Goal: Information Seeking & Learning: Learn about a topic

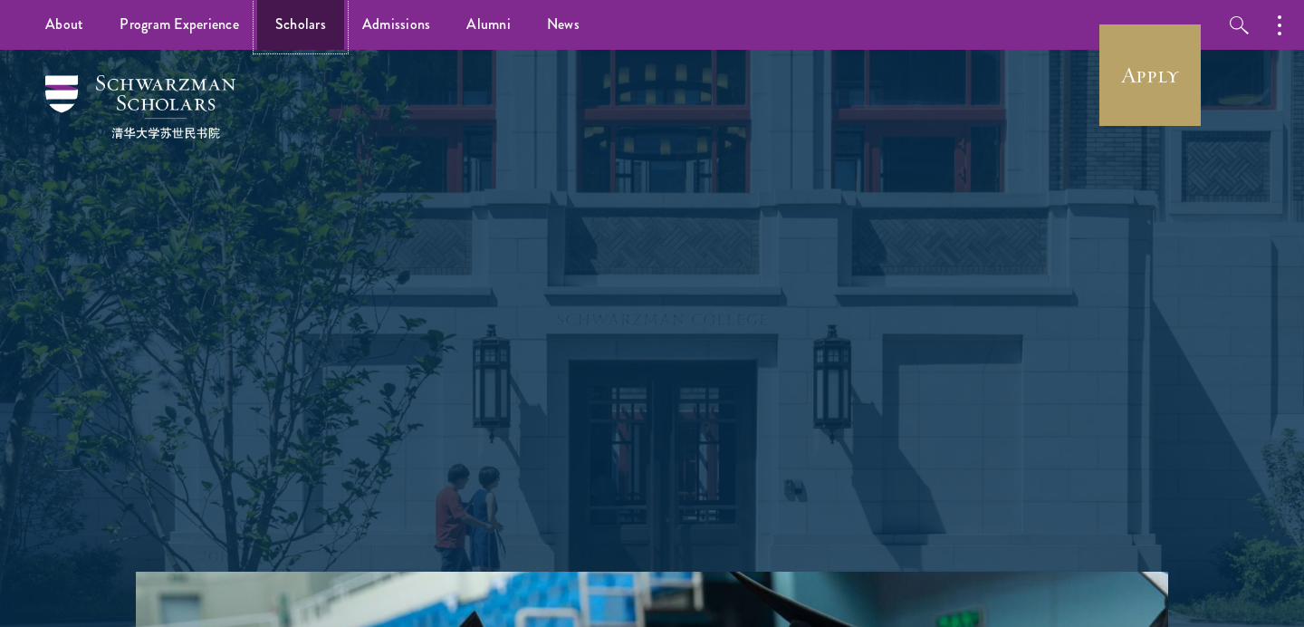
click at [321, 17] on link "Scholars" at bounding box center [300, 25] width 87 height 50
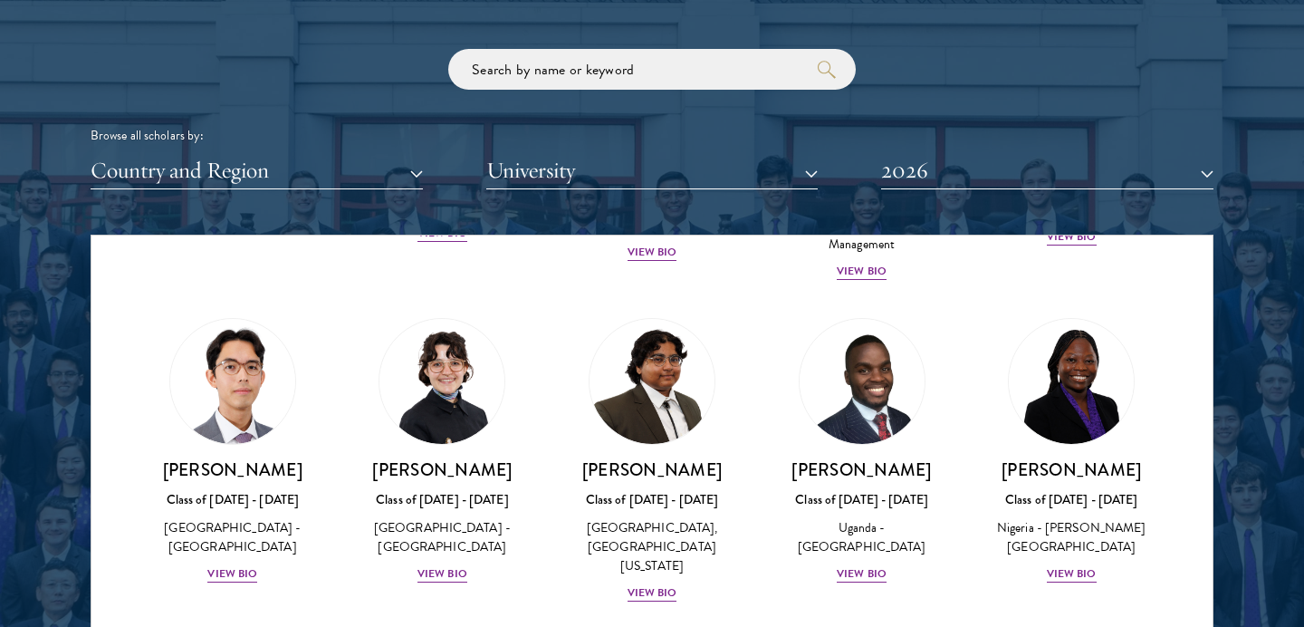
scroll to position [351, 0]
click at [444, 564] on div "View Bio" at bounding box center [442, 572] width 50 height 17
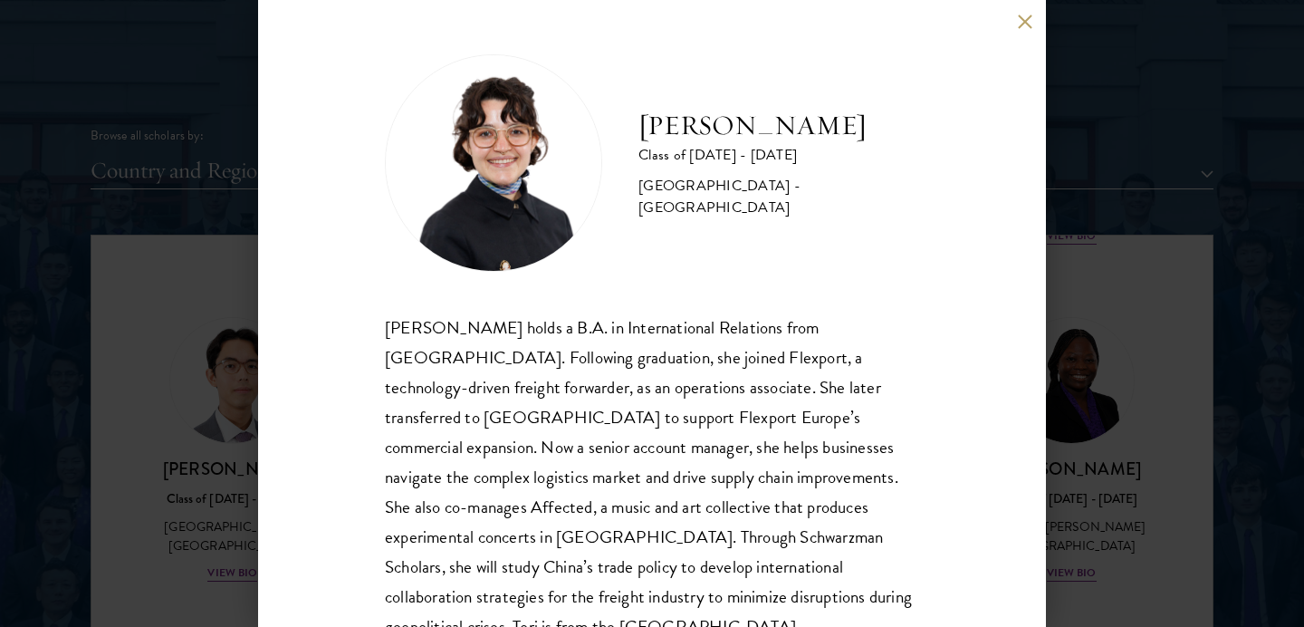
scroll to position [39, 0]
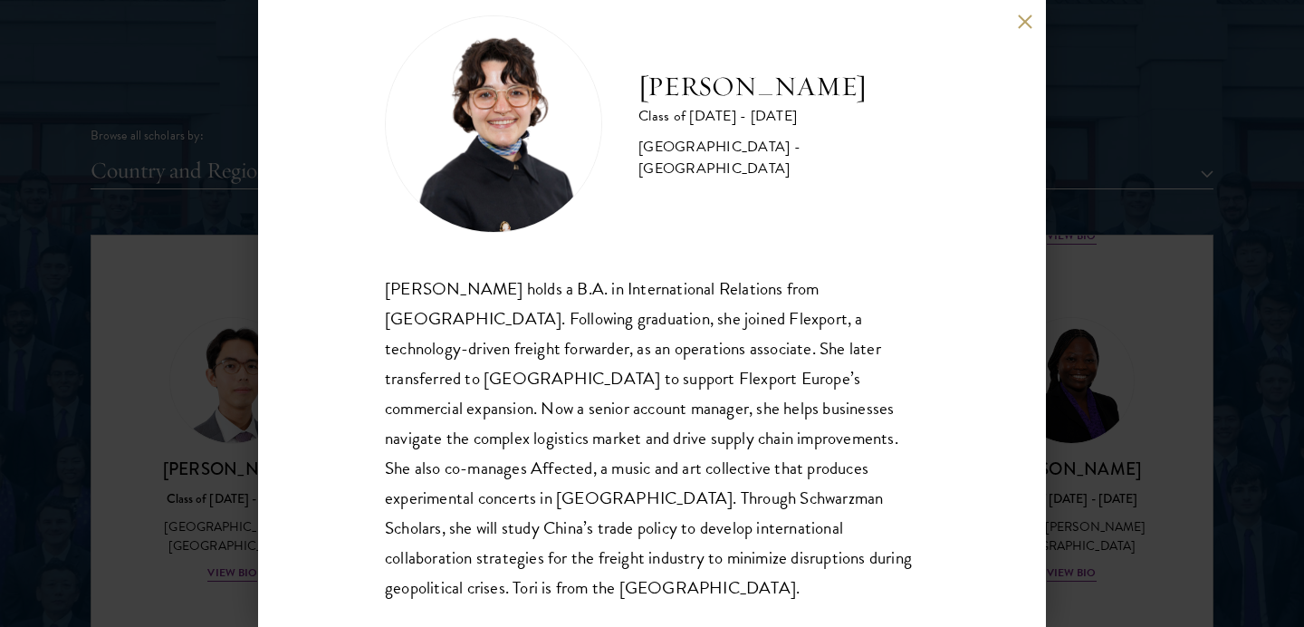
click at [298, 271] on div "[PERSON_NAME] Class of [DATE] - [DATE] [GEOGRAPHIC_DATA] - [GEOGRAPHIC_DATA] [P…" at bounding box center [652, 313] width 788 height 627
click at [145, 226] on div "[PERSON_NAME] Class of [DATE] - [DATE] [GEOGRAPHIC_DATA] - [GEOGRAPHIC_DATA] [P…" at bounding box center [652, 313] width 1304 height 627
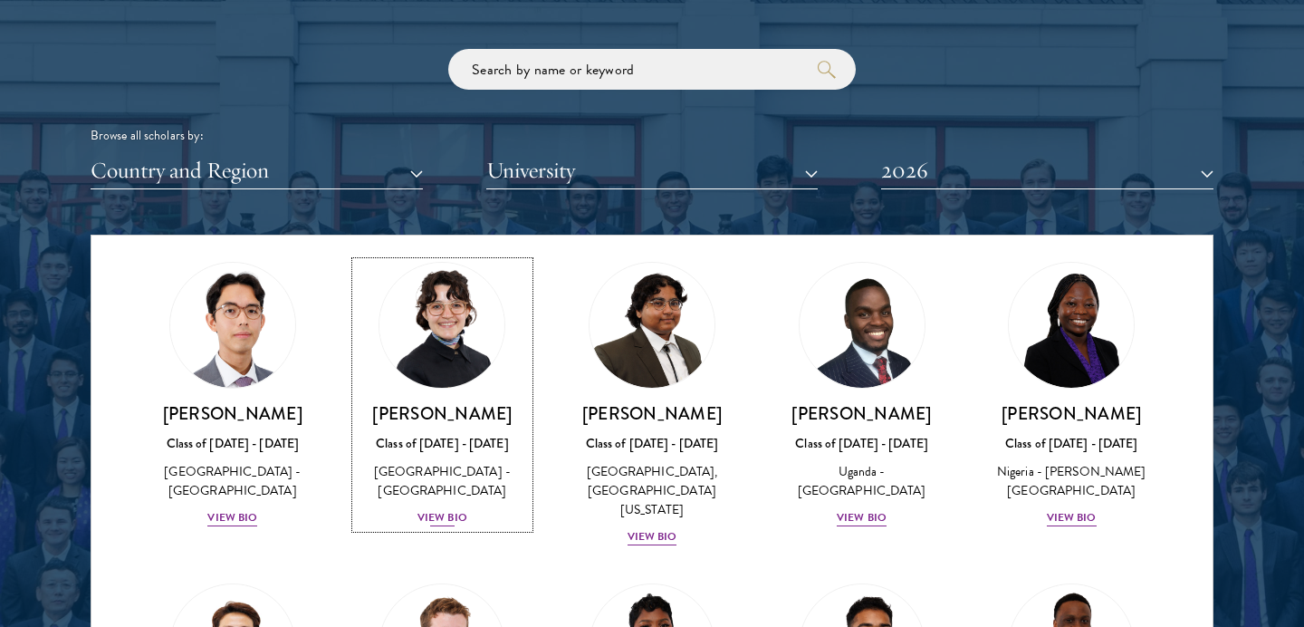
scroll to position [408, 0]
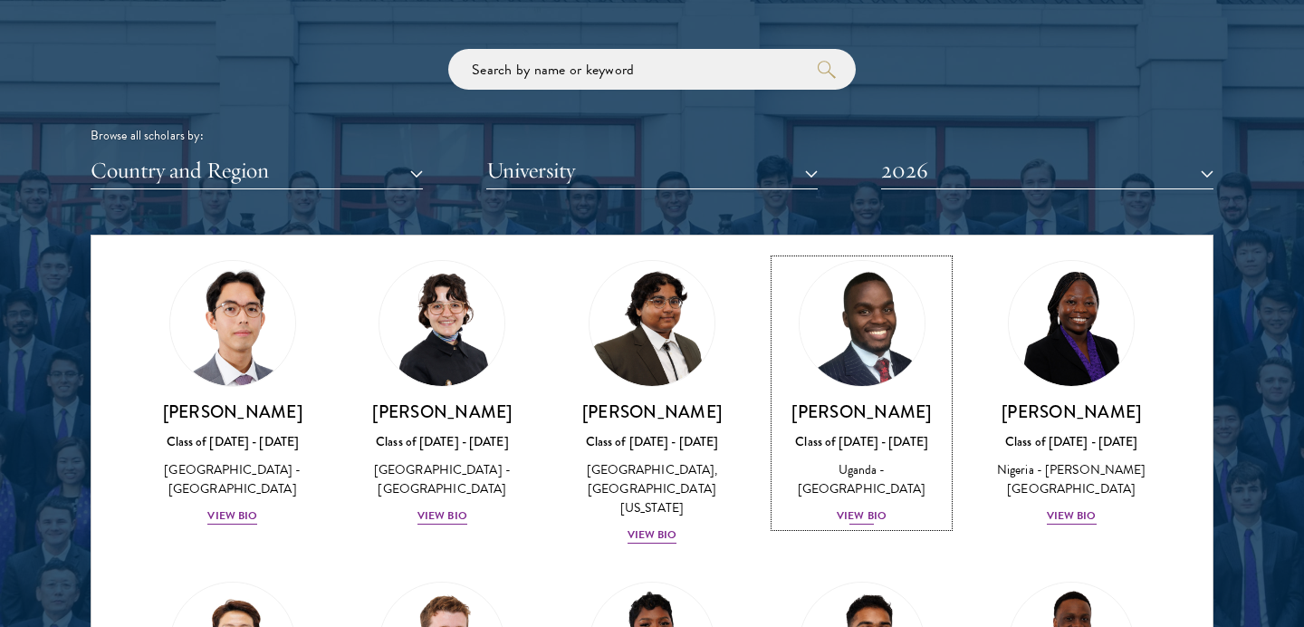
click at [874, 512] on div "View Bio" at bounding box center [862, 515] width 50 height 17
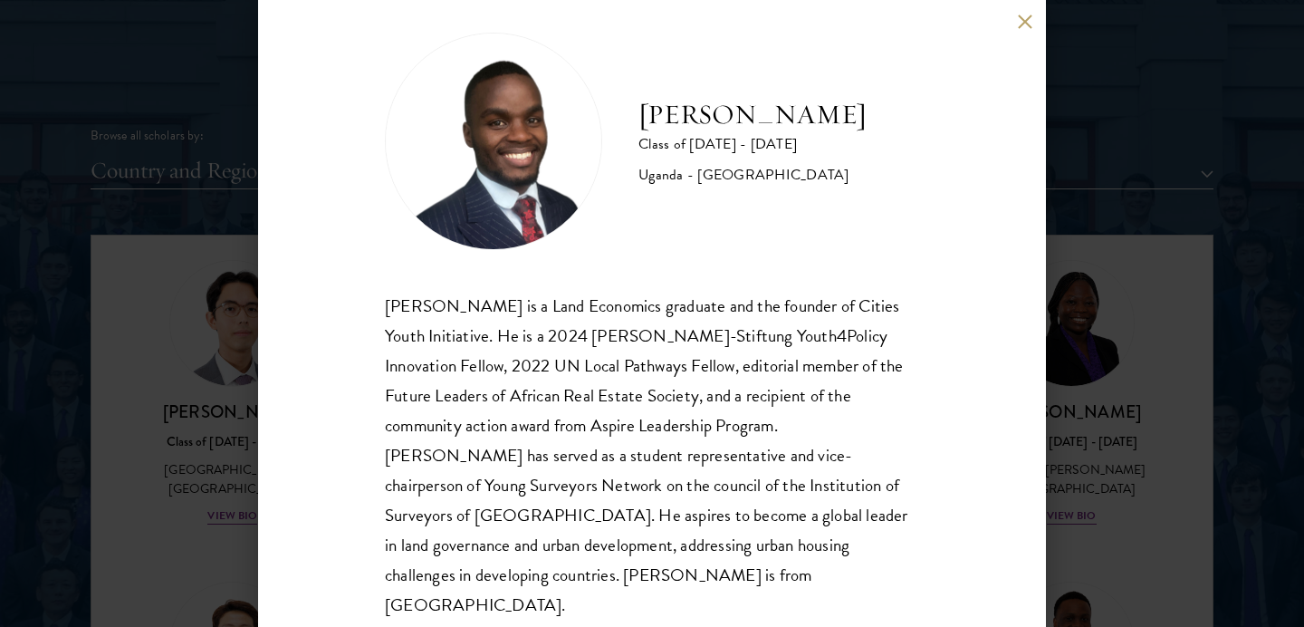
scroll to position [39, 0]
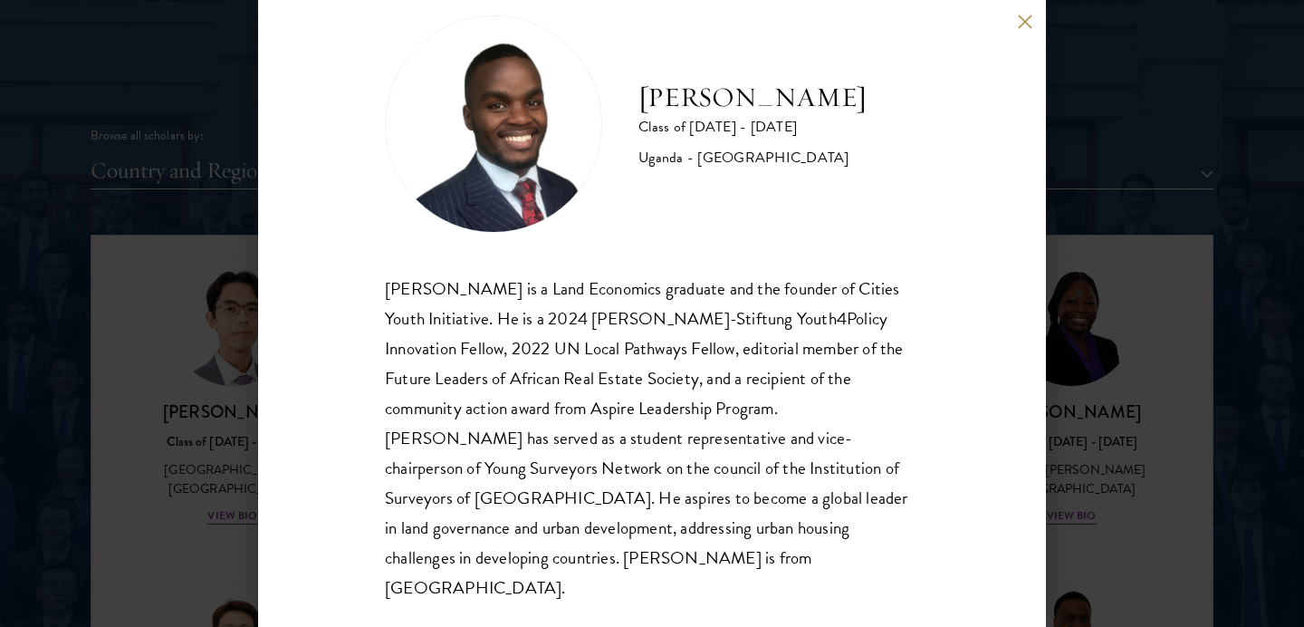
click at [1143, 438] on div "[PERSON_NAME] Class of [DATE] - [DATE] [GEOGRAPHIC_DATA] - [GEOGRAPHIC_DATA] [G…" at bounding box center [652, 313] width 1304 height 627
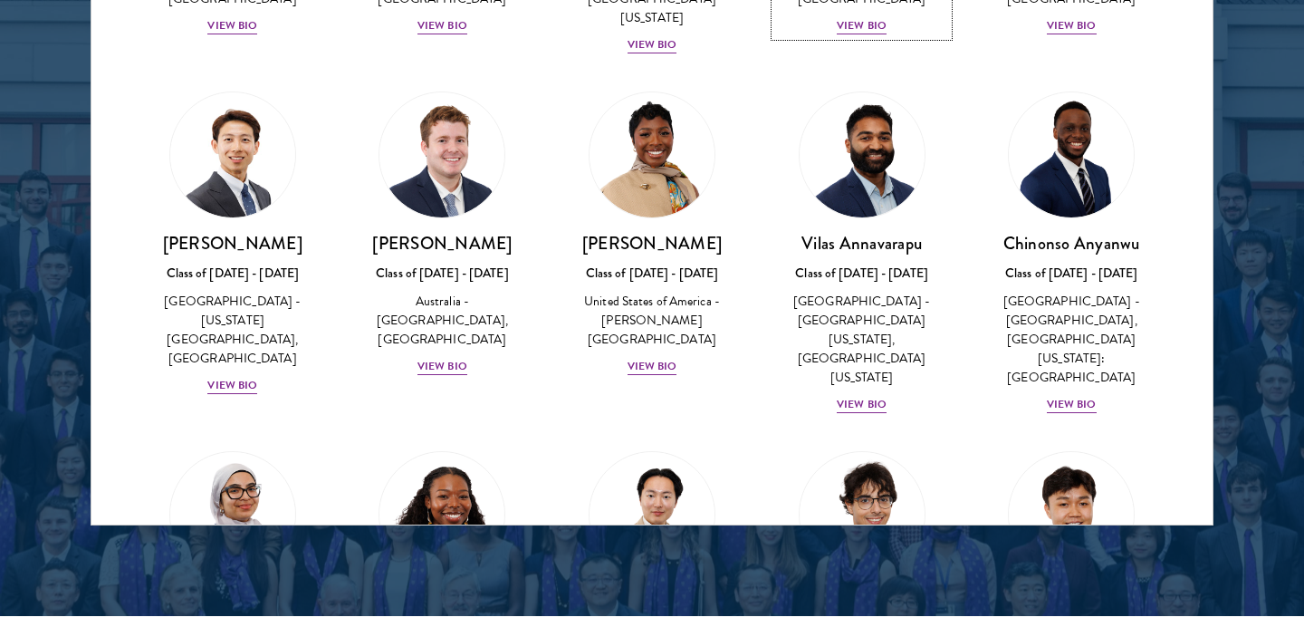
scroll to position [2432, 0]
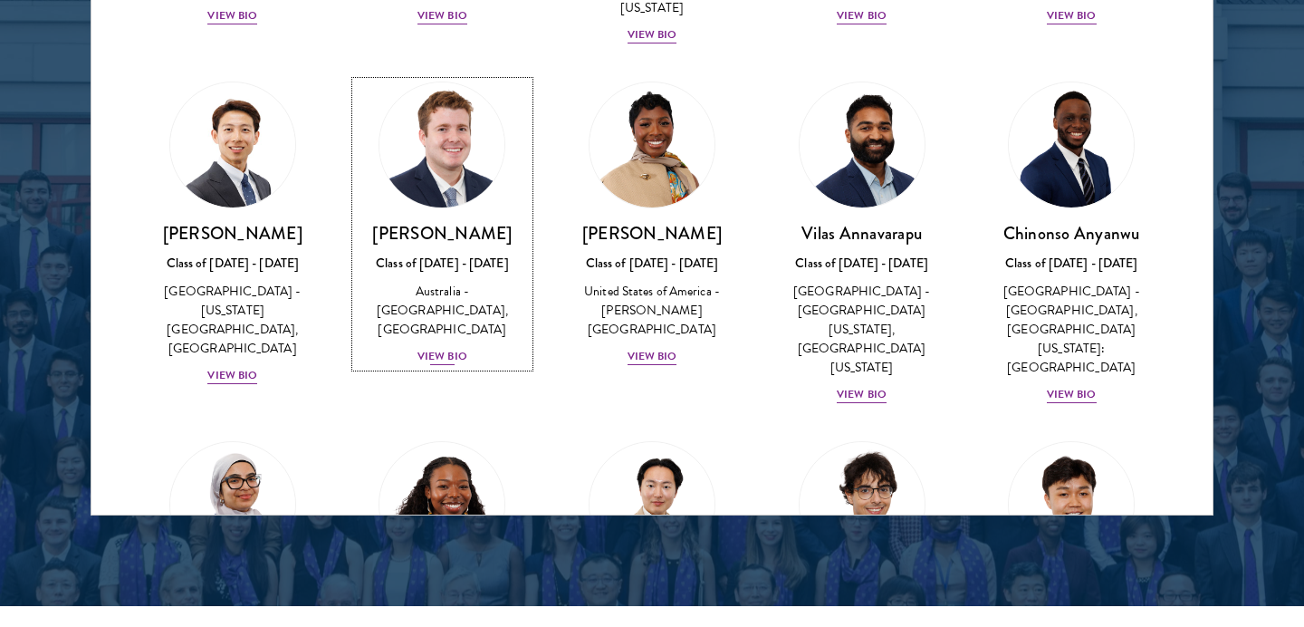
click at [528, 138] on link "[PERSON_NAME] Class of [DATE] - [DATE] [GEOGRAPHIC_DATA] - [GEOGRAPHIC_DATA], […" at bounding box center [443, 224] width 174 height 285
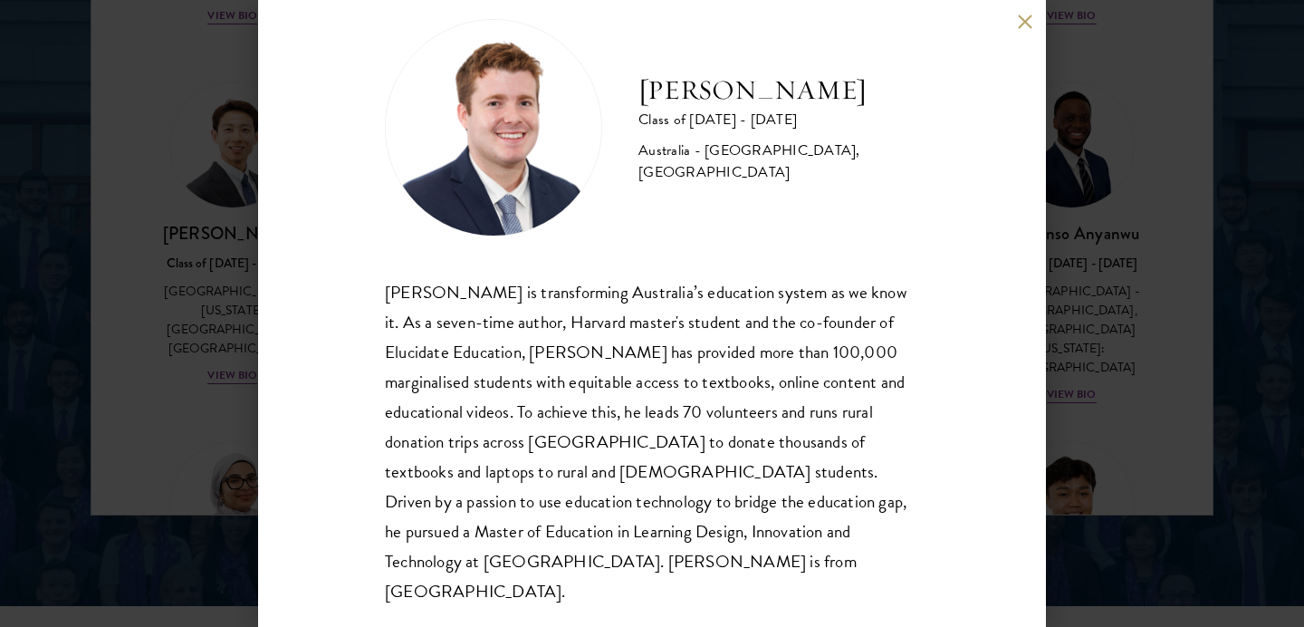
scroll to position [39, 0]
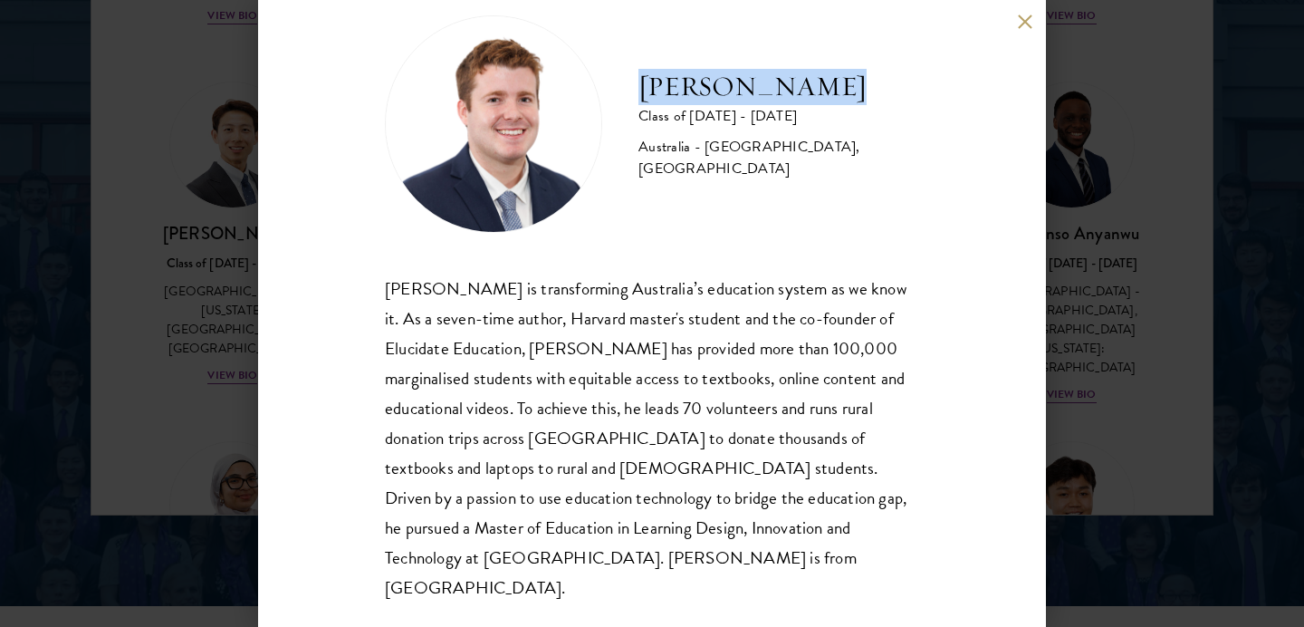
drag, startPoint x: 634, startPoint y: 89, endPoint x: 869, endPoint y: 90, distance: 235.5
click at [869, 90] on div "[PERSON_NAME] Class of [DATE] - [DATE] [GEOGRAPHIC_DATA] - [GEOGRAPHIC_DATA], […" at bounding box center [652, 123] width 534 height 217
copy h2 "[PERSON_NAME]"
click at [1193, 262] on div "[PERSON_NAME] Class of [DATE] - [DATE] [GEOGRAPHIC_DATA] - [GEOGRAPHIC_DATA], […" at bounding box center [652, 313] width 1304 height 627
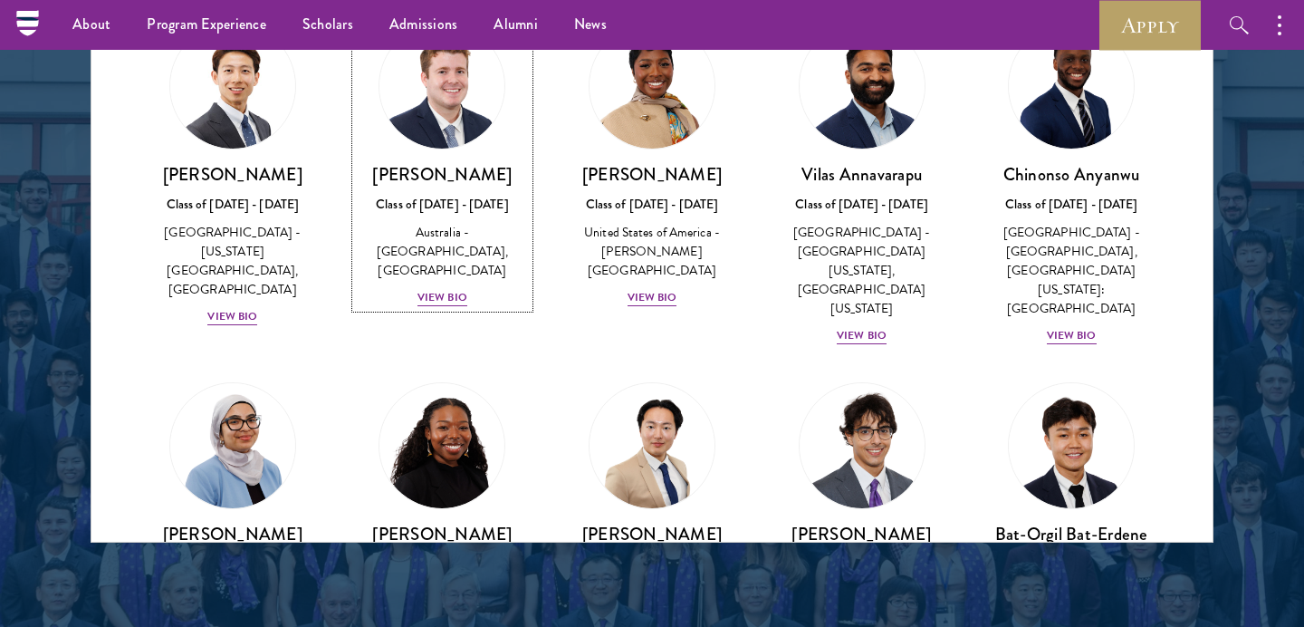
scroll to position [904, 0]
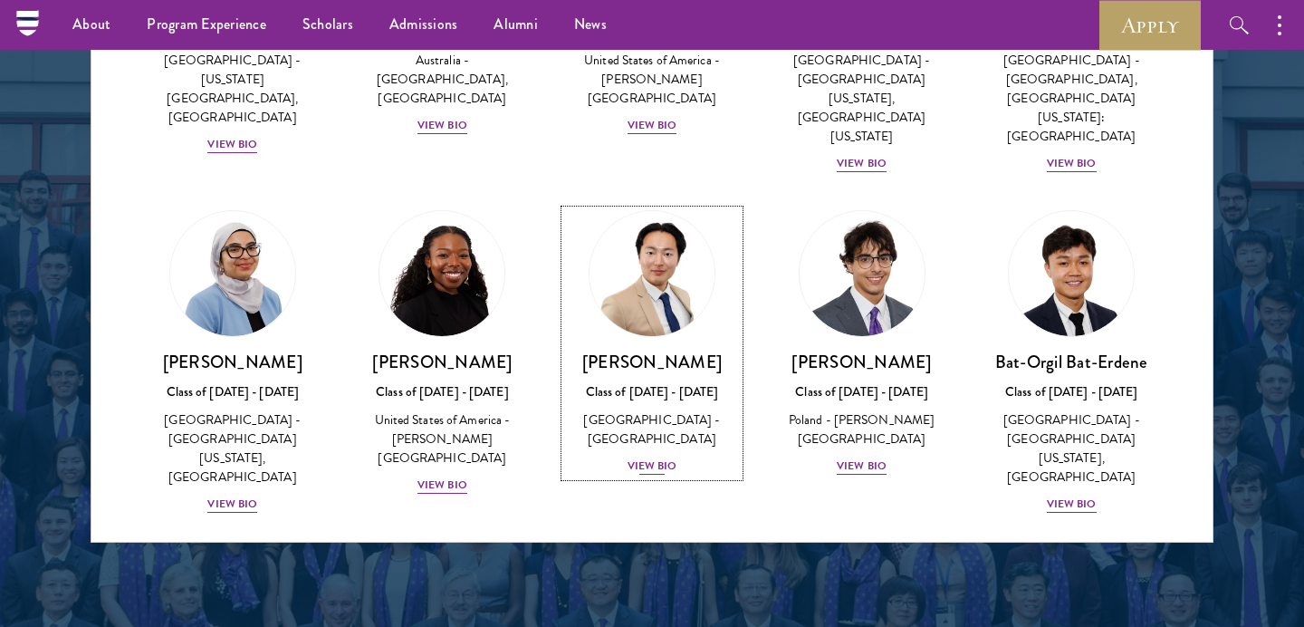
click at [629, 457] on div "View Bio" at bounding box center [653, 465] width 50 height 17
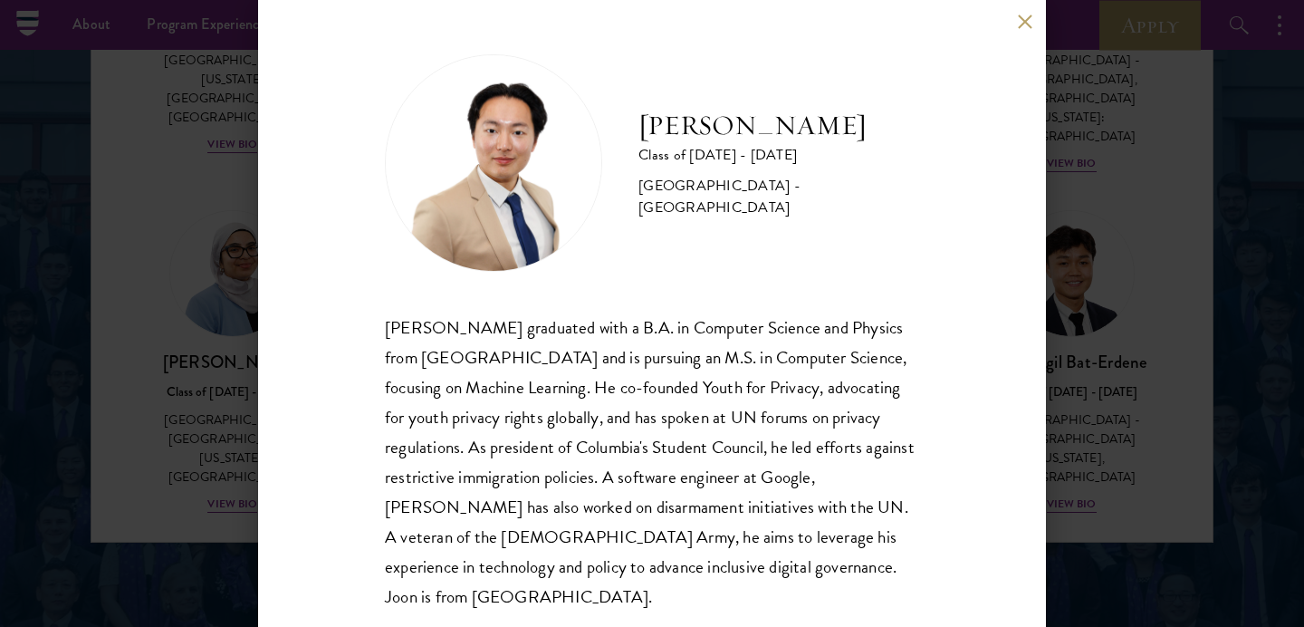
scroll to position [9, 0]
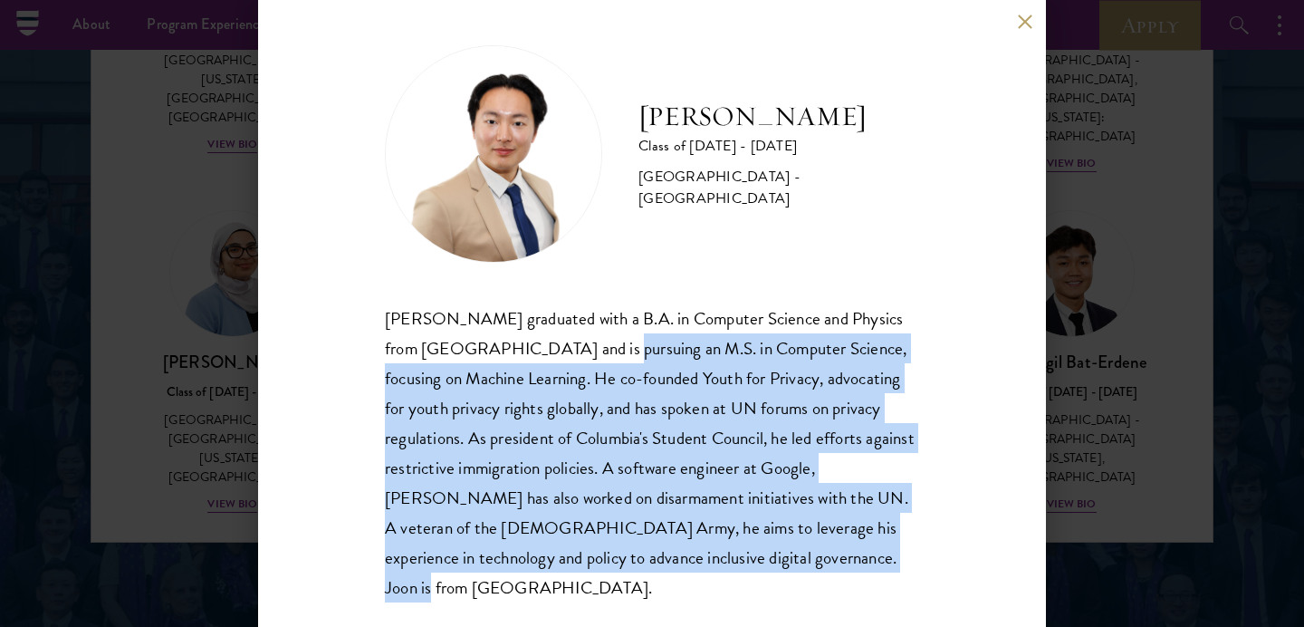
drag, startPoint x: 596, startPoint y: 340, endPoint x: 869, endPoint y: 558, distance: 349.9
click at [869, 558] on div "[PERSON_NAME] graduated with a B.A. in Computer Science and Physics from [GEOGR…" at bounding box center [652, 452] width 534 height 299
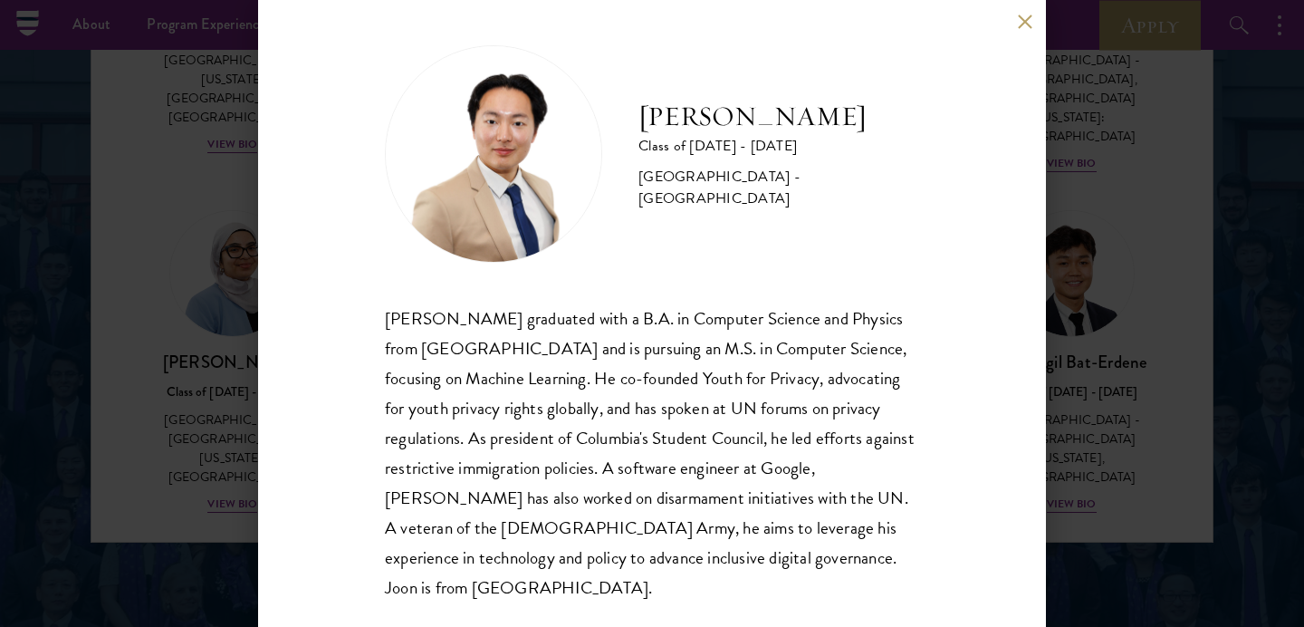
click at [1178, 274] on div "[PERSON_NAME] Class of [DATE] - [DATE] [GEOGRAPHIC_DATA] - [GEOGRAPHIC_DATA] [P…" at bounding box center [652, 313] width 1304 height 627
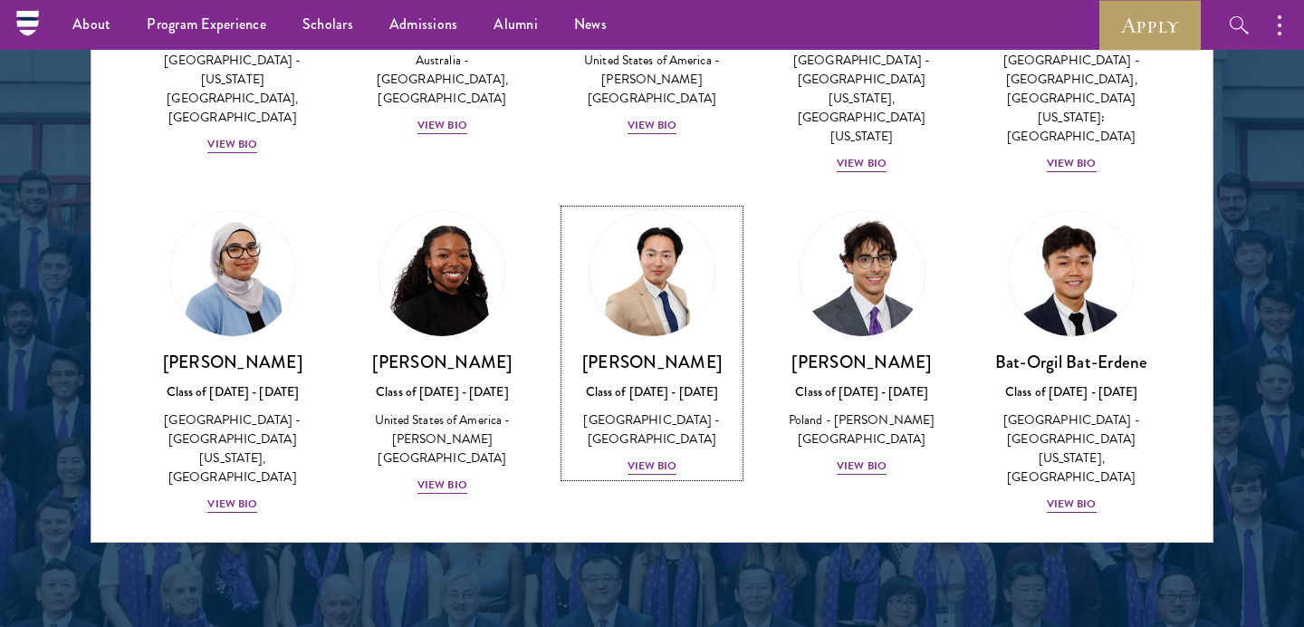
scroll to position [942, 0]
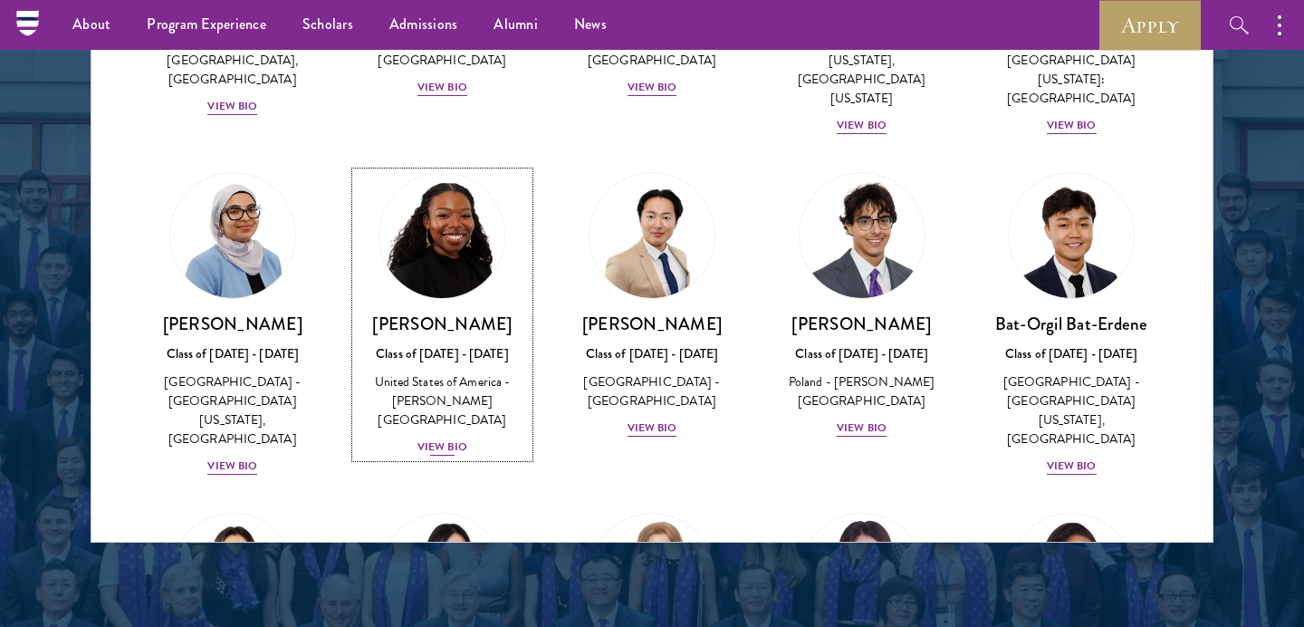
click at [446, 438] on div "View Bio" at bounding box center [442, 446] width 50 height 17
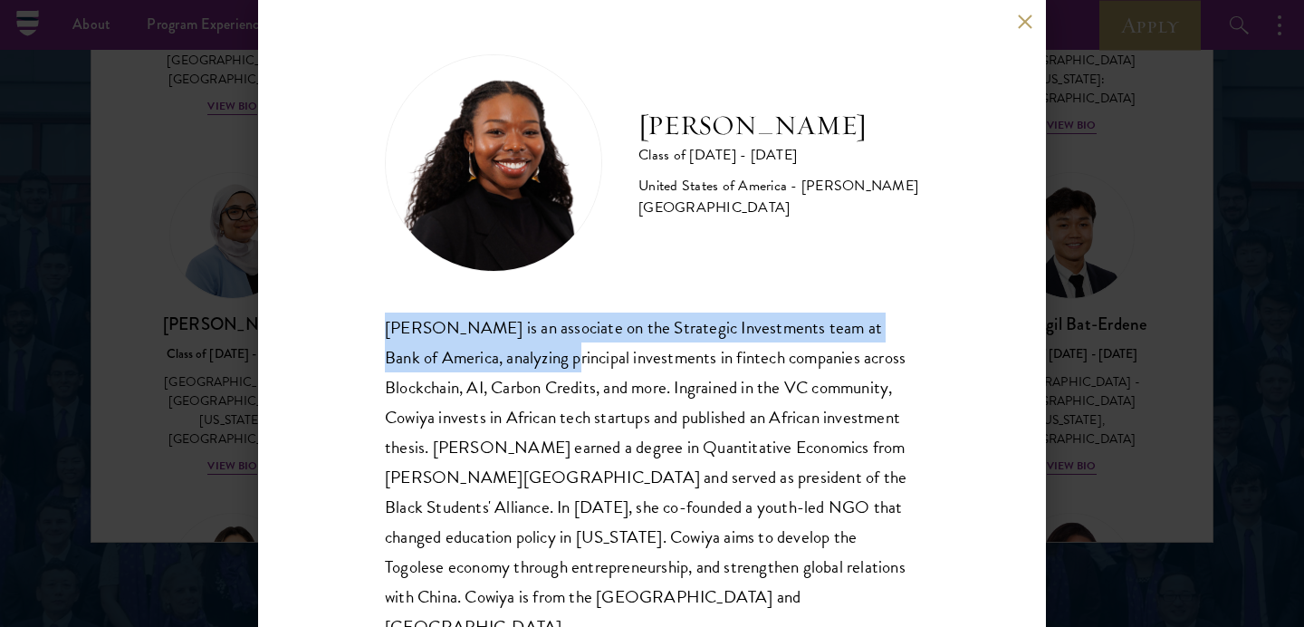
drag, startPoint x: 369, startPoint y: 330, endPoint x: 513, endPoint y: 341, distance: 145.4
click at [513, 341] on div "[PERSON_NAME] Class of [DATE] - [DATE] [GEOGRAPHIC_DATA] - [PERSON_NAME][GEOGRA…" at bounding box center [652, 313] width 788 height 627
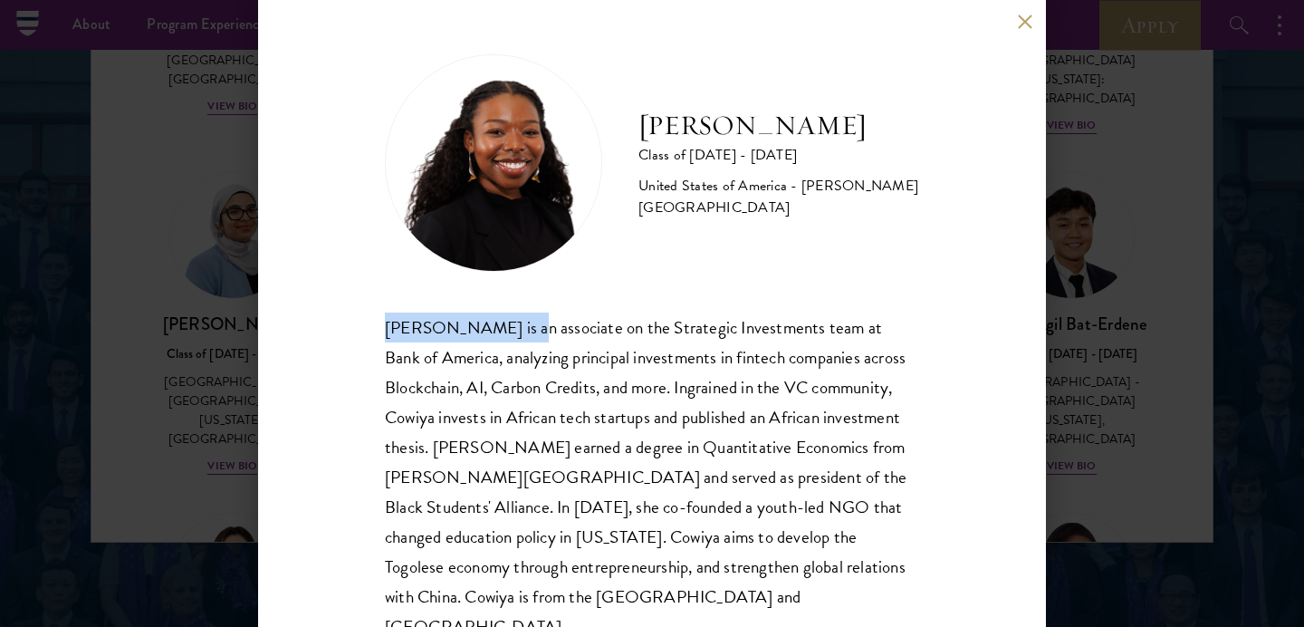
click at [513, 341] on div "[PERSON_NAME] is an associate on the Strategic Investments team at Bank of Amer…" at bounding box center [652, 477] width 534 height 330
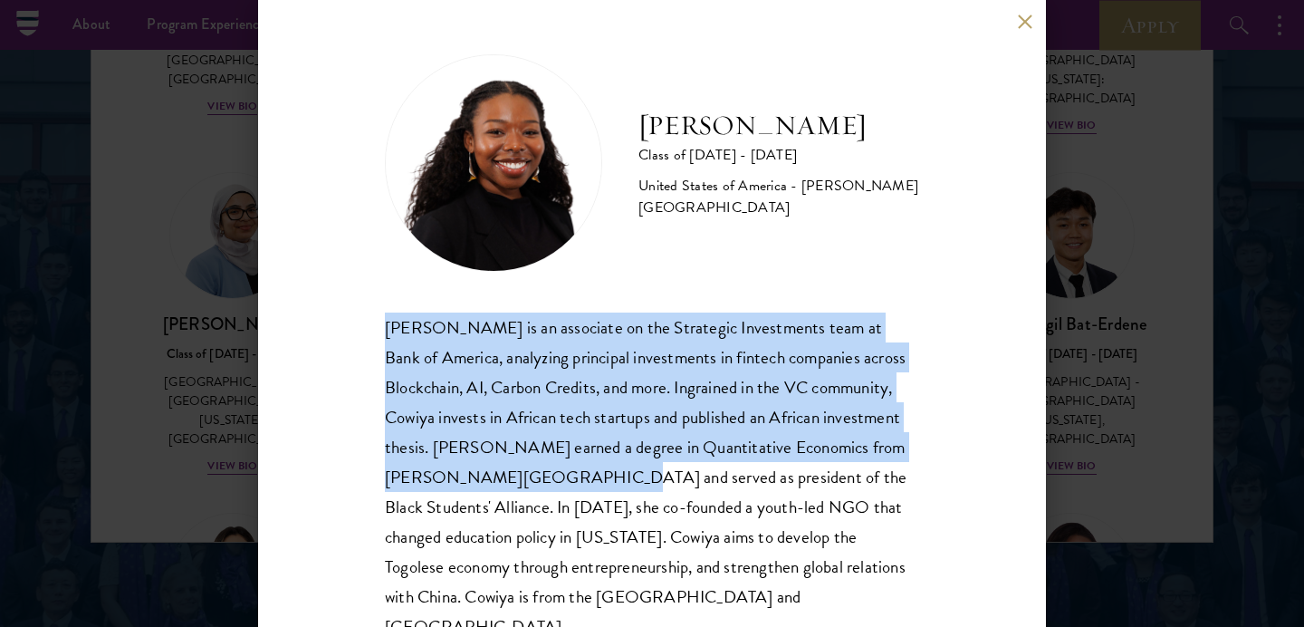
drag, startPoint x: 371, startPoint y: 320, endPoint x: 568, endPoint y: 482, distance: 254.7
click at [568, 482] on div "[PERSON_NAME] Class of [DATE] - [DATE] [GEOGRAPHIC_DATA] - [PERSON_NAME][GEOGRA…" at bounding box center [652, 313] width 788 height 627
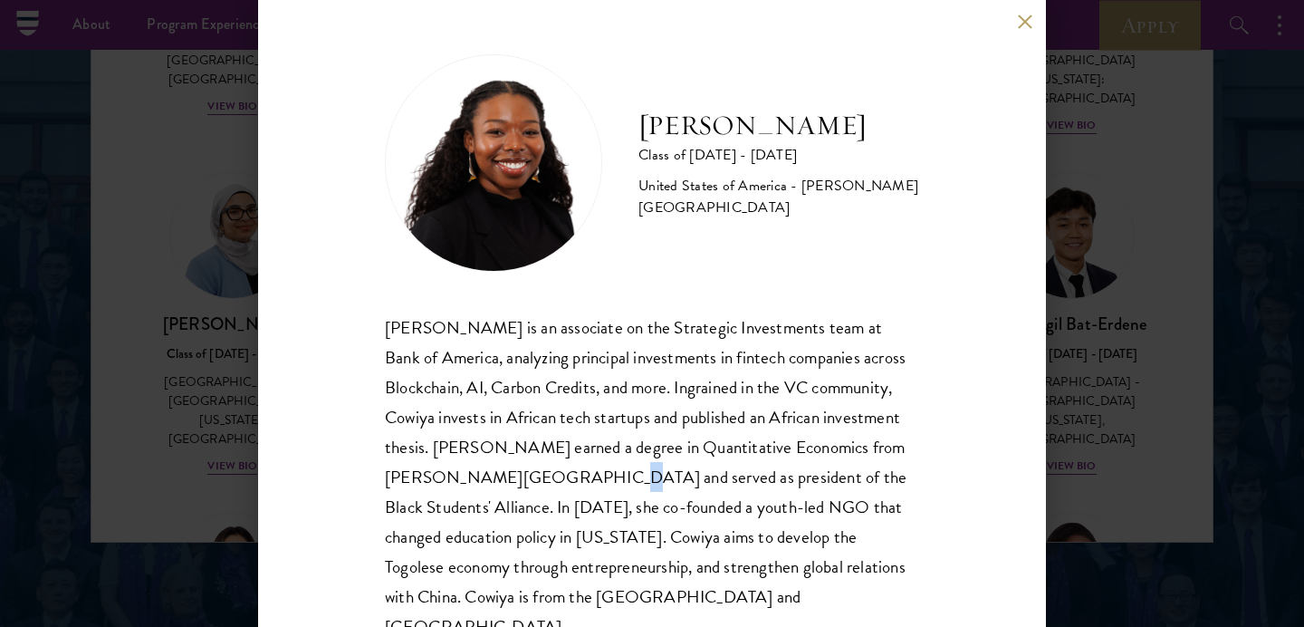
click at [561, 479] on div "[PERSON_NAME] is an associate on the Strategic Investments team at Bank of Amer…" at bounding box center [652, 477] width 534 height 330
click at [1141, 378] on div "[PERSON_NAME] Class of [DATE] - [DATE] [GEOGRAPHIC_DATA] - [PERSON_NAME][GEOGRA…" at bounding box center [652, 313] width 1304 height 627
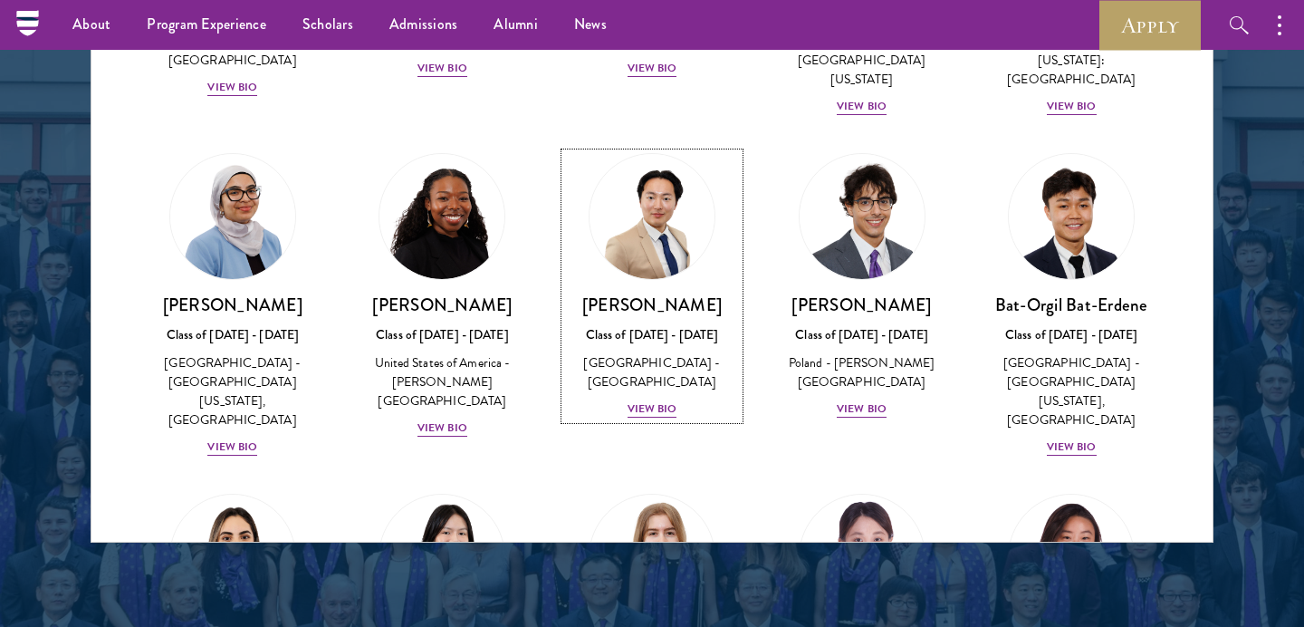
scroll to position [962, 0]
click at [1245, 200] on div at bounding box center [652, 82] width 1304 height 1102
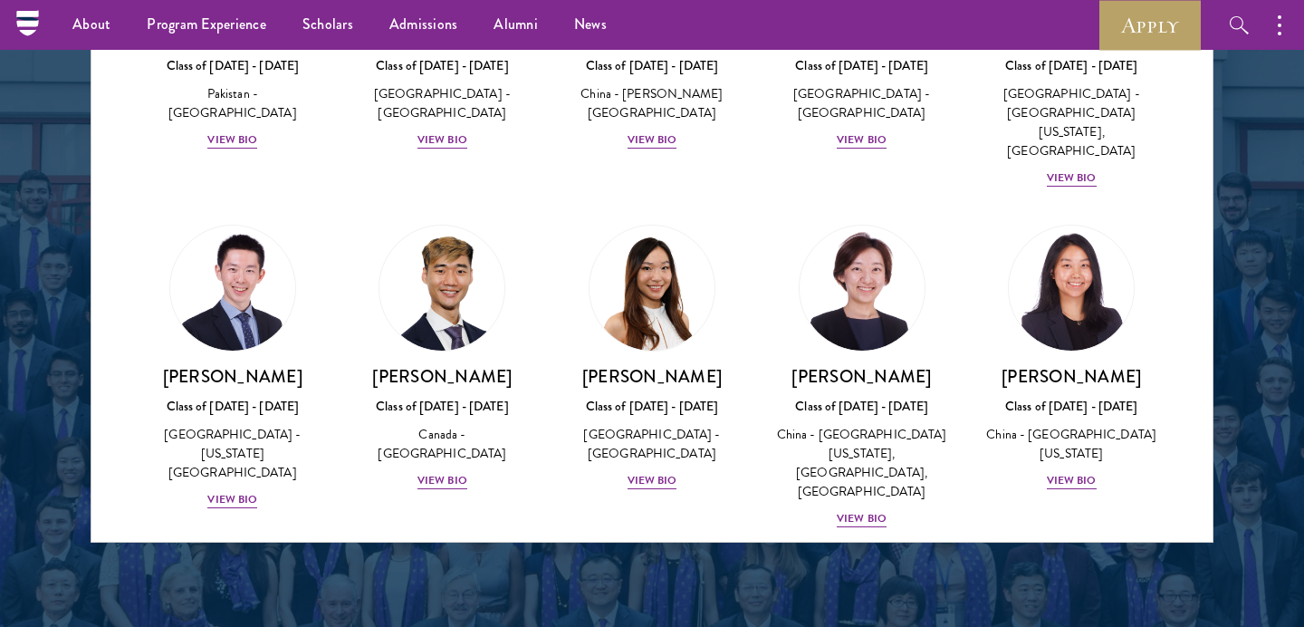
scroll to position [4725, 0]
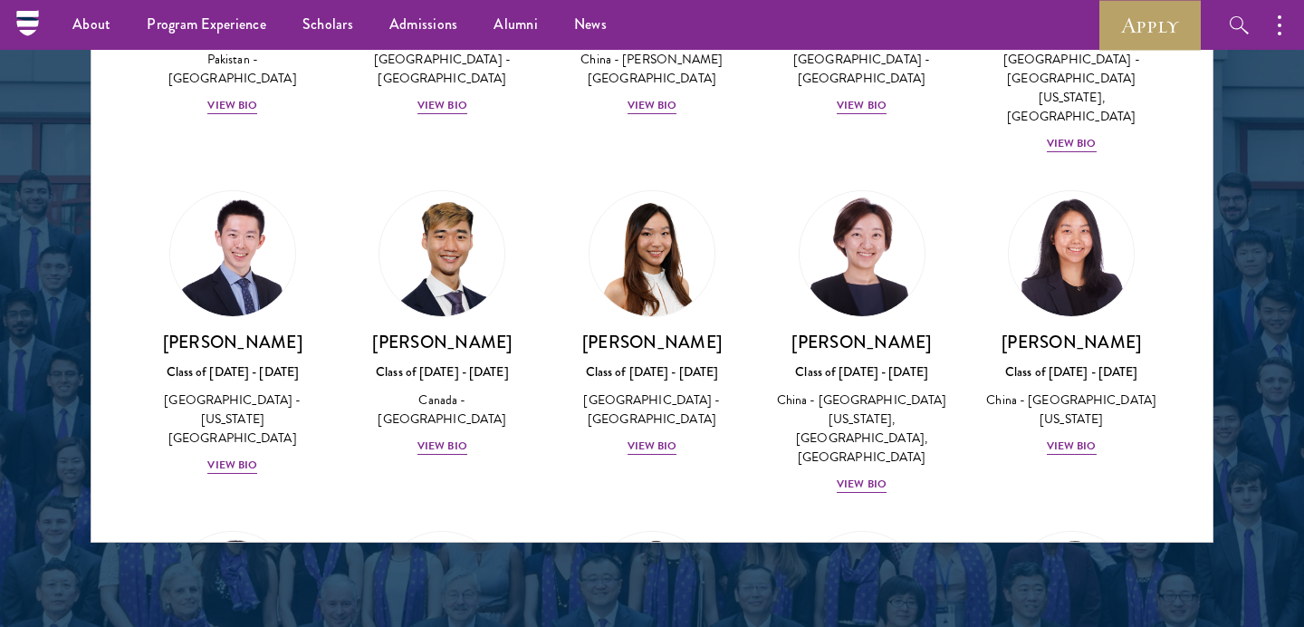
click at [1243, 182] on div at bounding box center [652, 82] width 1304 height 1102
click at [1249, 187] on div at bounding box center [652, 82] width 1304 height 1102
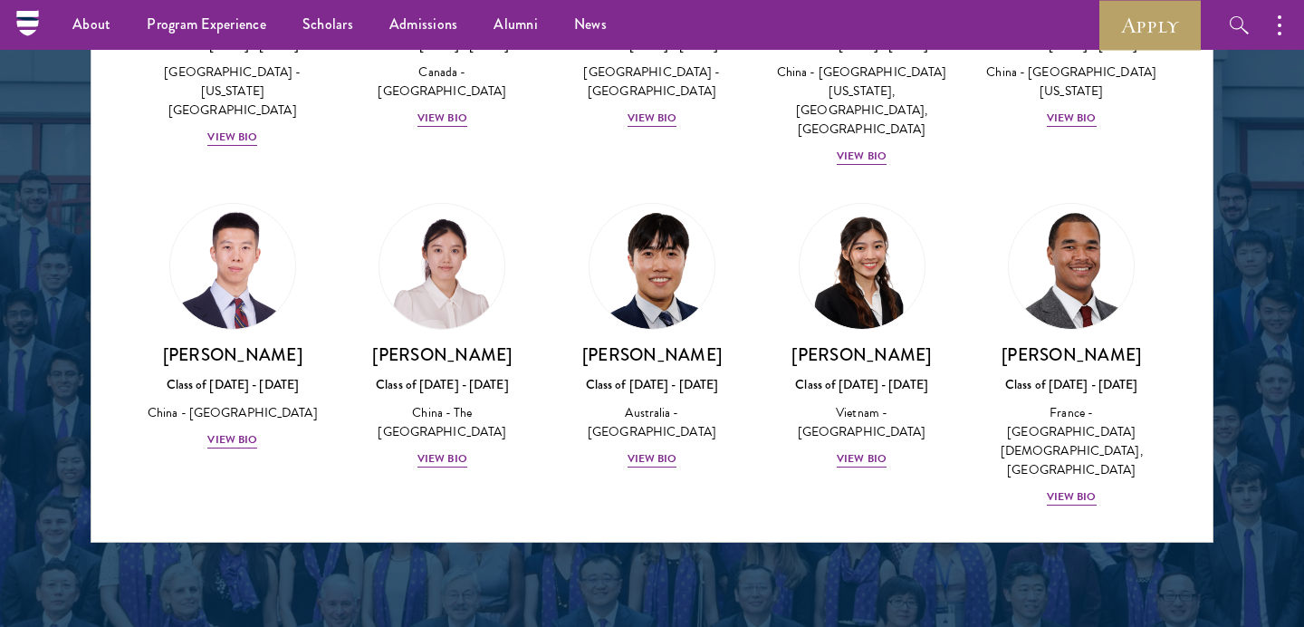
scroll to position [5057, 0]
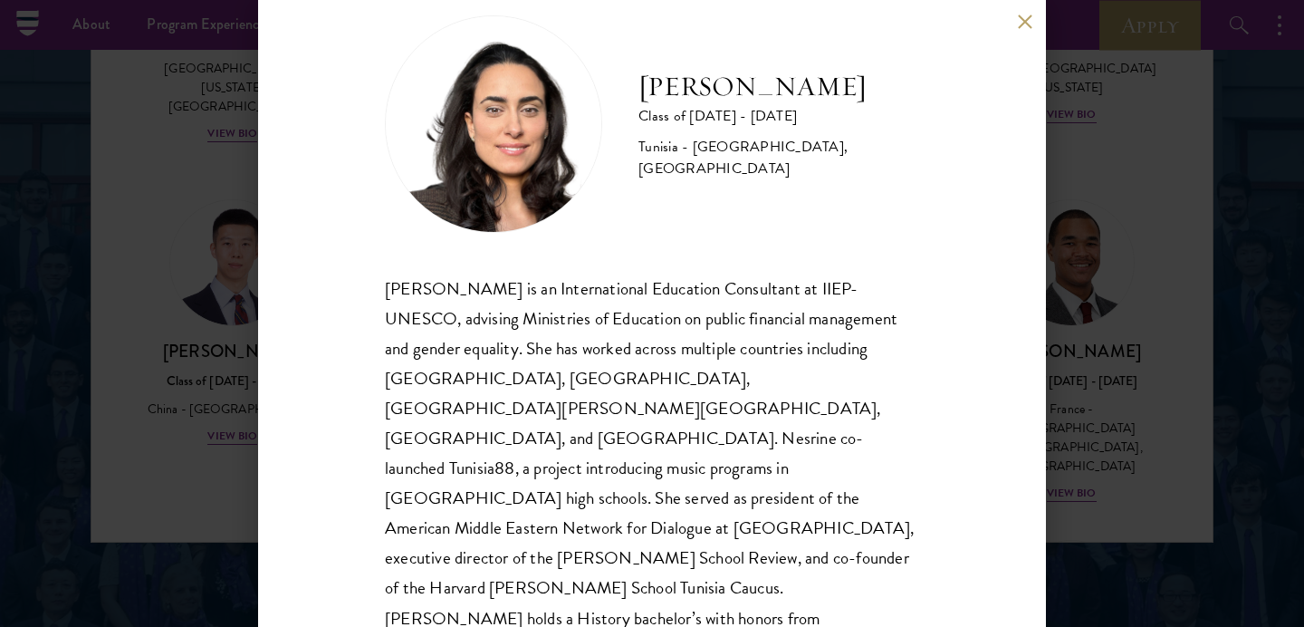
scroll to position [39, 0]
click at [1202, 321] on div "[PERSON_NAME] Class of [DATE] - [DATE] [GEOGRAPHIC_DATA] - [GEOGRAPHIC_DATA], […" at bounding box center [652, 313] width 1304 height 627
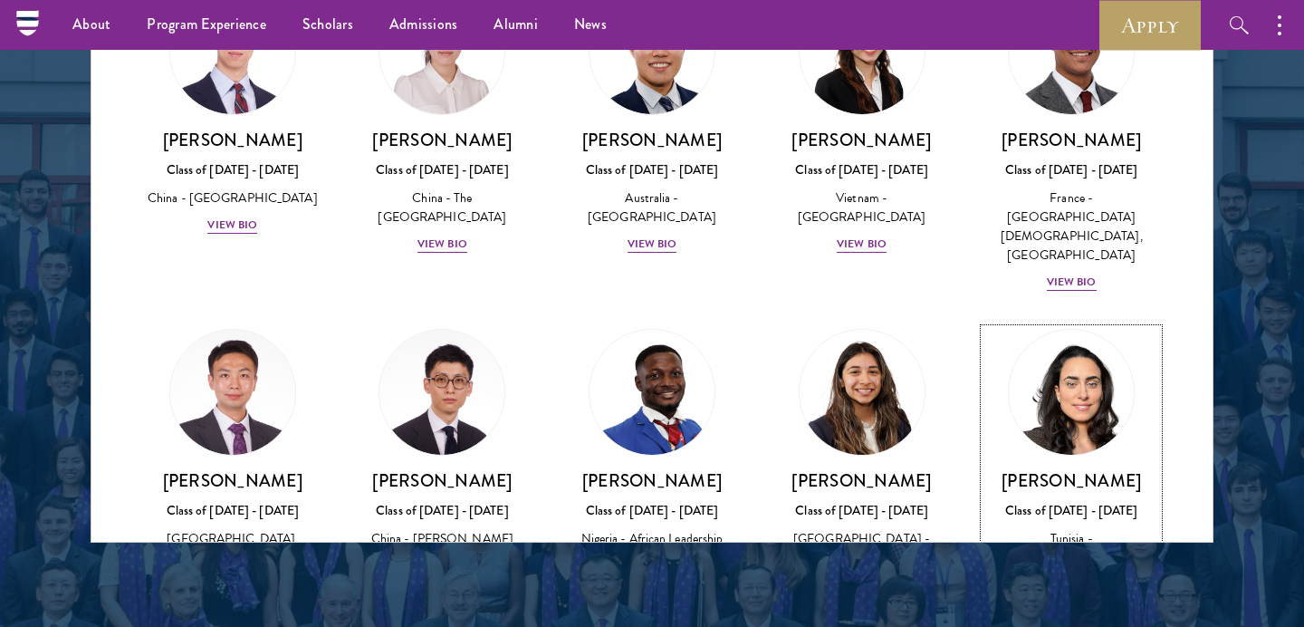
scroll to position [5271, 0]
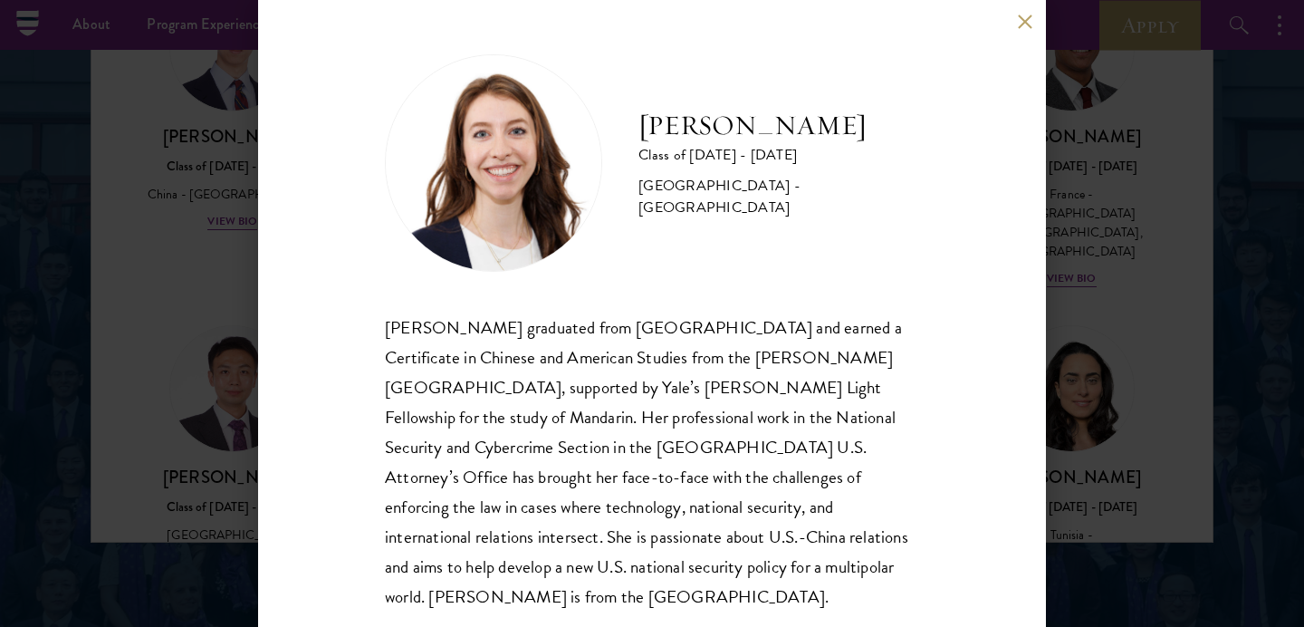
drag, startPoint x: 640, startPoint y: 111, endPoint x: 796, endPoint y: 143, distance: 159.0
click at [796, 143] on h2 "[PERSON_NAME]" at bounding box center [778, 126] width 281 height 36
copy h2 "[PERSON_NAME]"
click at [1027, 20] on button at bounding box center [1024, 21] width 15 height 15
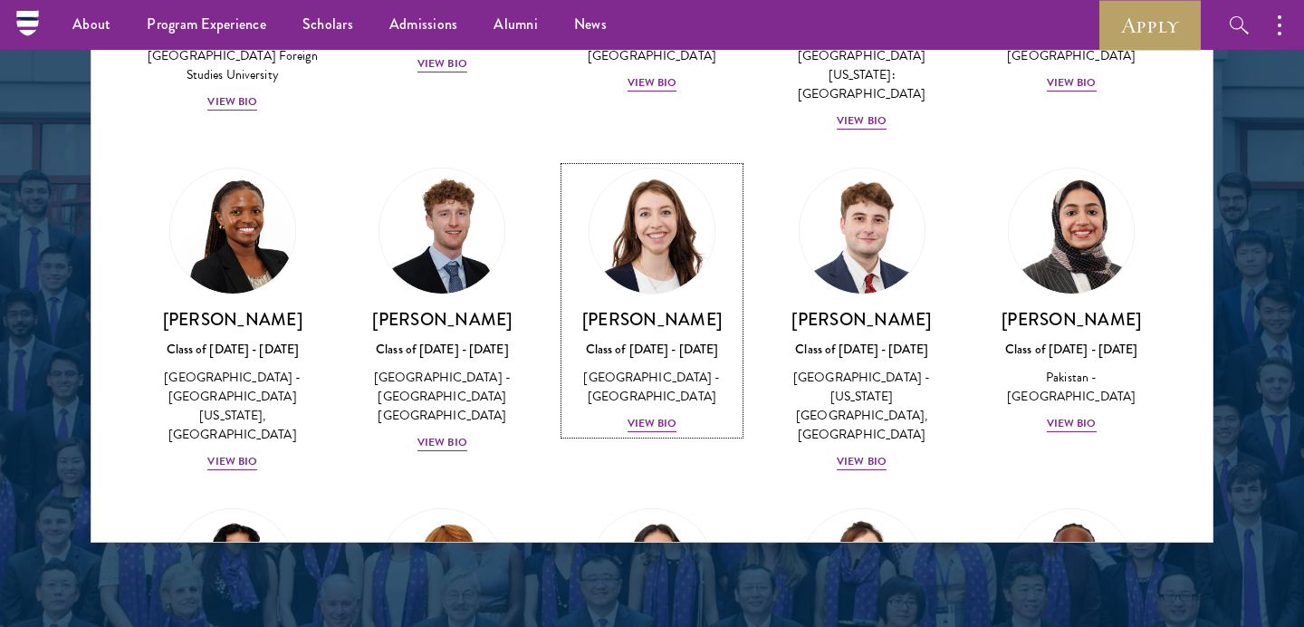
scroll to position [5791, 0]
